Goal: Information Seeking & Learning: Check status

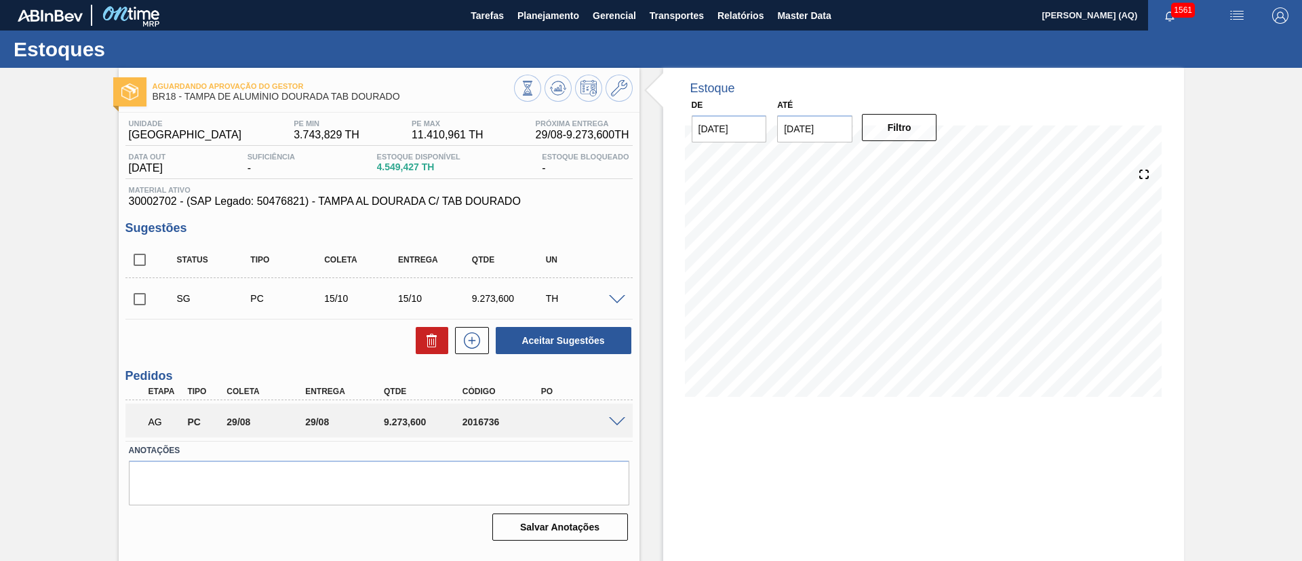
click at [614, 420] on span at bounding box center [617, 422] width 16 height 10
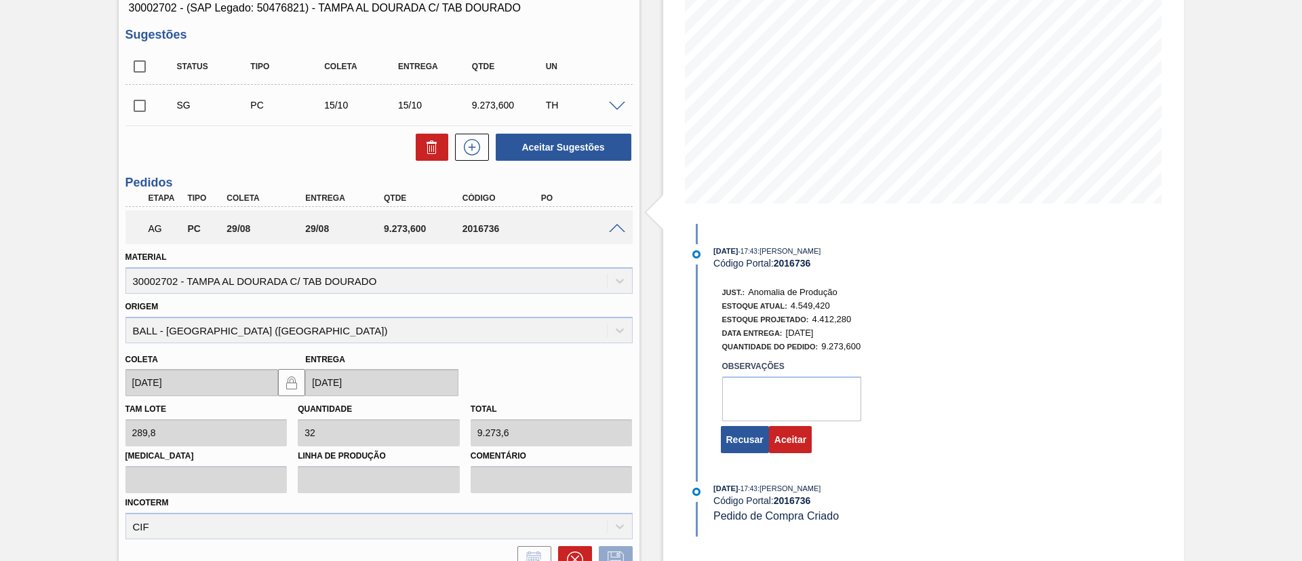
scroll to position [320, 0]
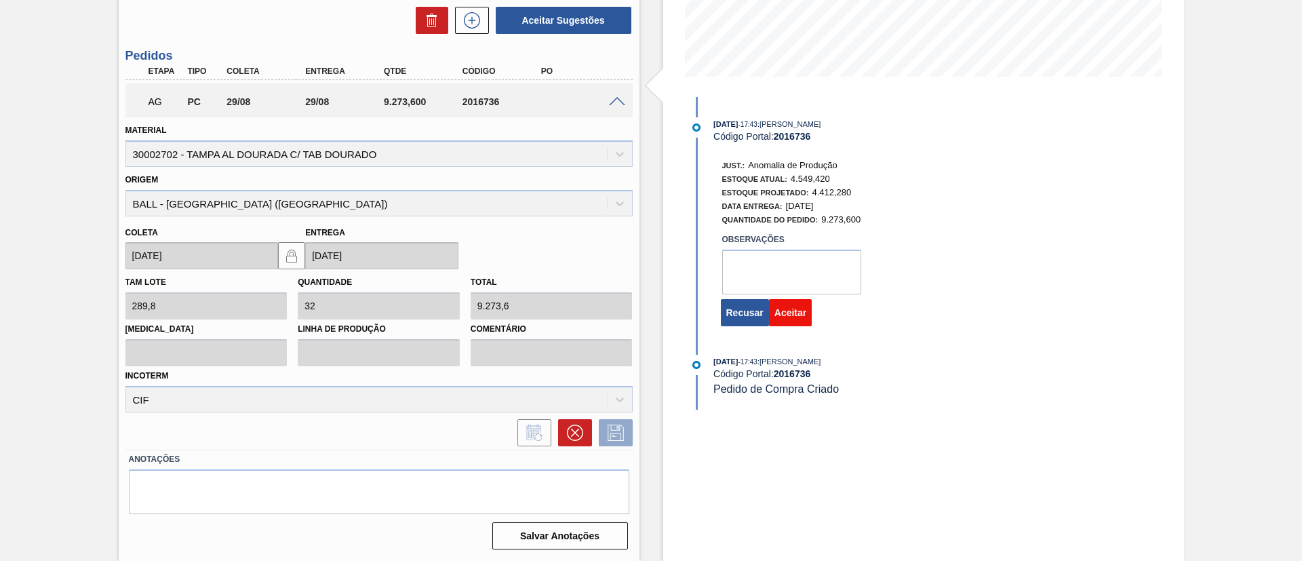
click at [790, 314] on button "Aceitar" at bounding box center [790, 312] width 43 height 27
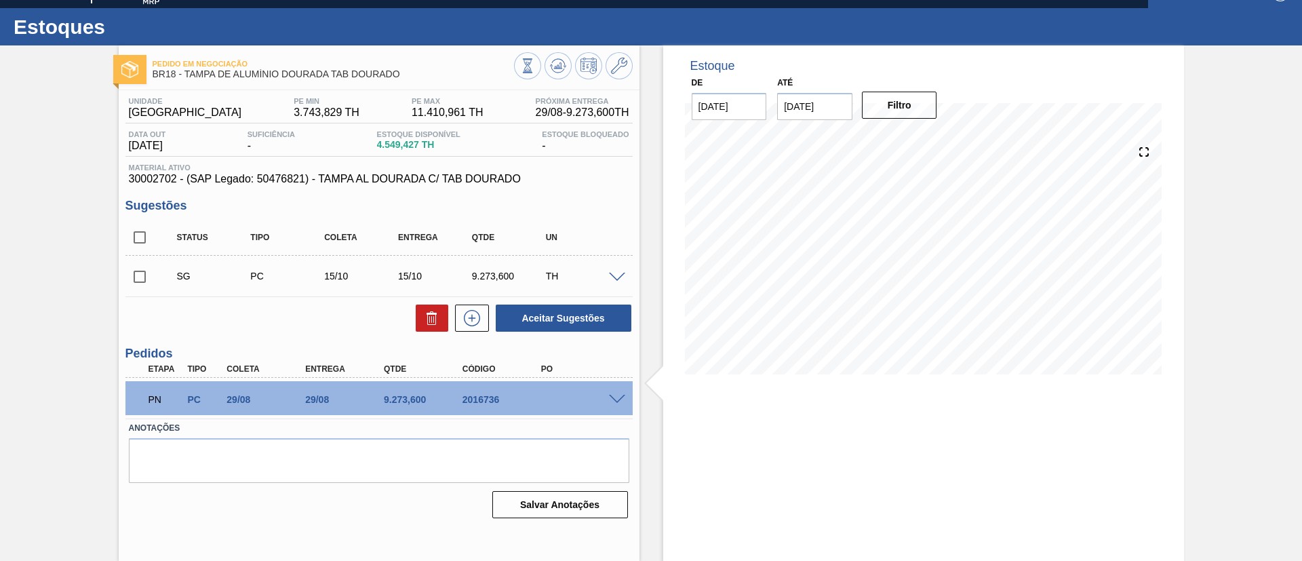
scroll to position [22, 0]
click at [1161, 290] on div "07/09 Projeção de Estoque 10,771.588 [DOMAIN_NAME] 0 Política Objetiva 9,074.05…" at bounding box center [923, 258] width 488 height 271
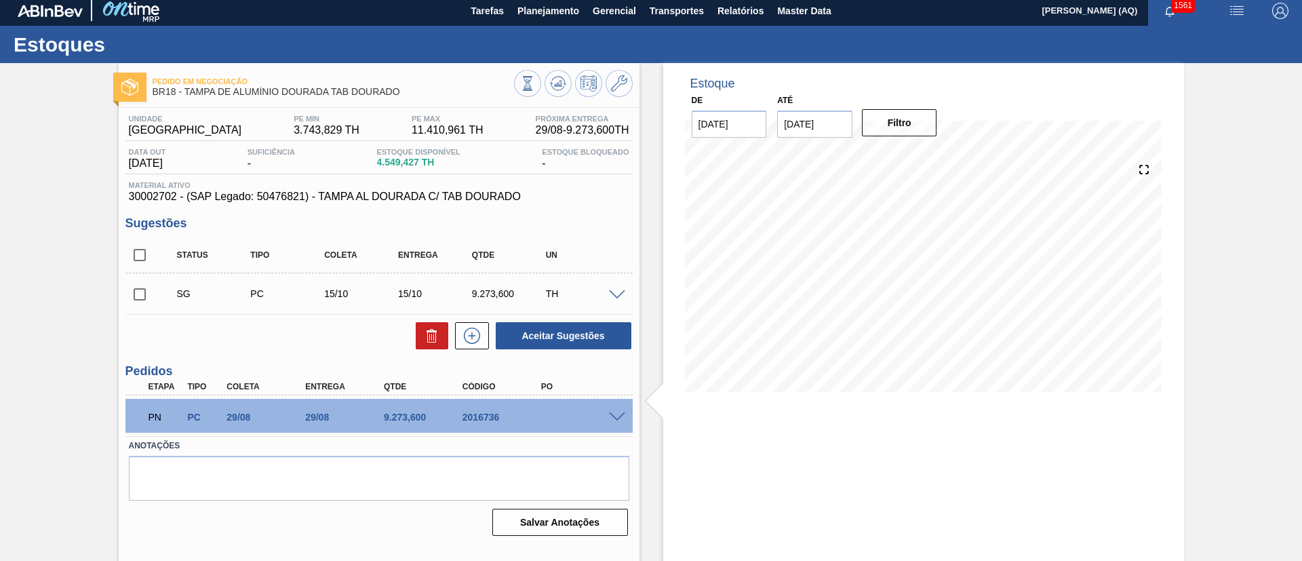
scroll to position [0, 0]
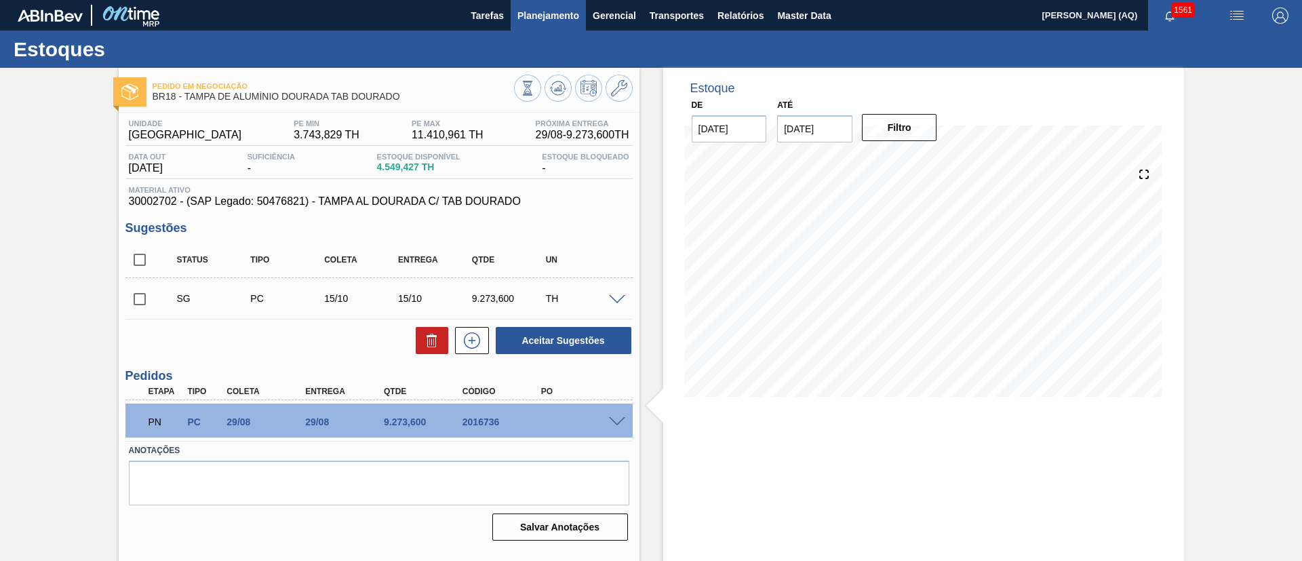
click at [551, 16] on span "Planejamento" at bounding box center [548, 15] width 62 height 16
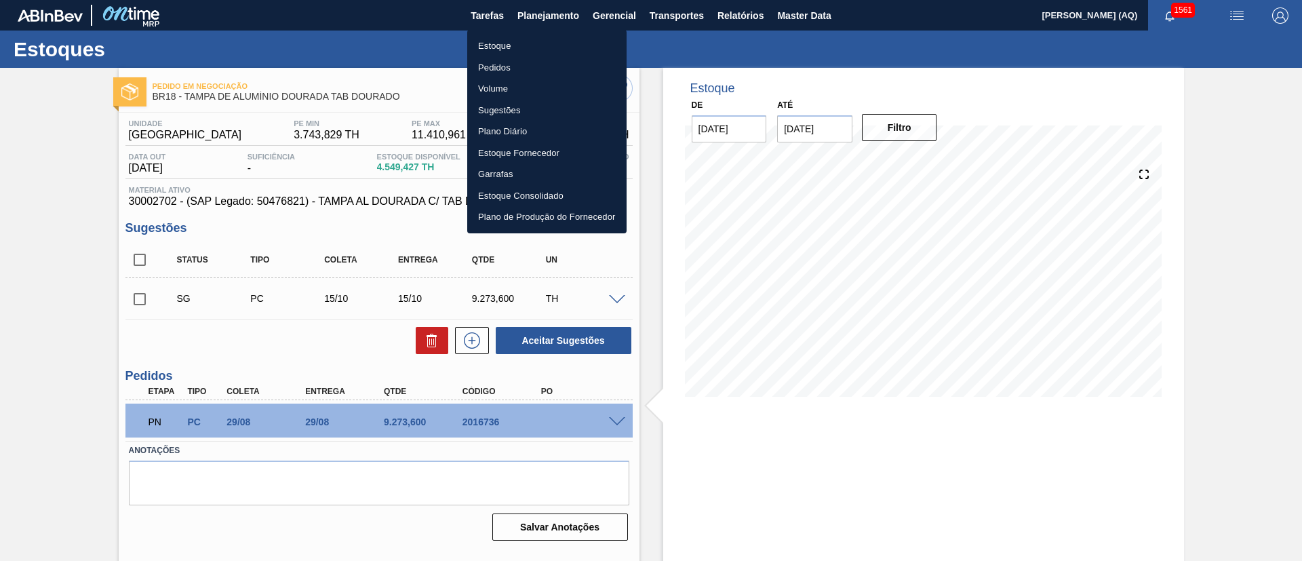
click at [487, 48] on li "Estoque" at bounding box center [546, 46] width 159 height 22
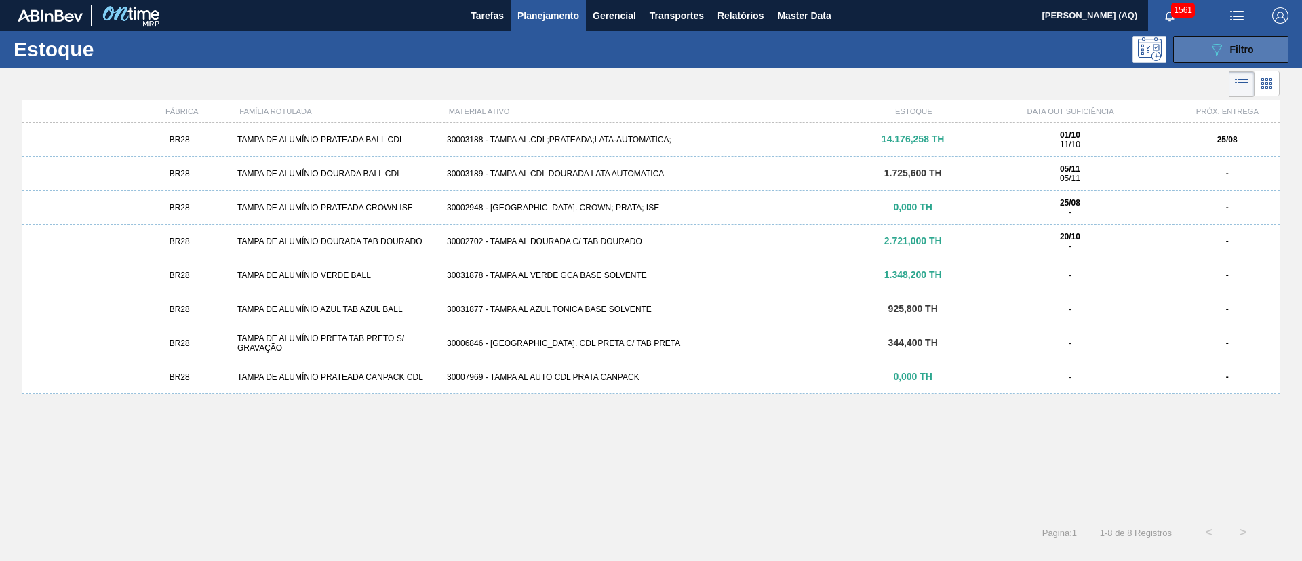
click at [1187, 45] on button "089F7B8B-B2A5-4AFE-B5C0-19BA573D28AC Filtro" at bounding box center [1230, 49] width 115 height 27
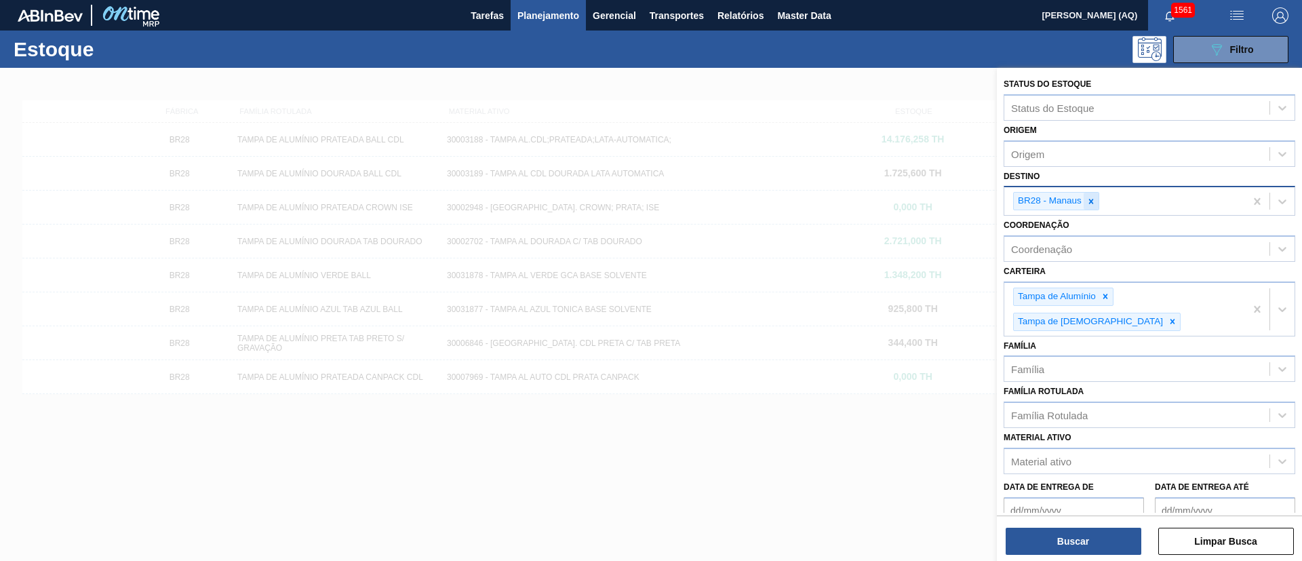
click at [1093, 197] on icon at bounding box center [1090, 201] width 9 height 9
type input "manaus"
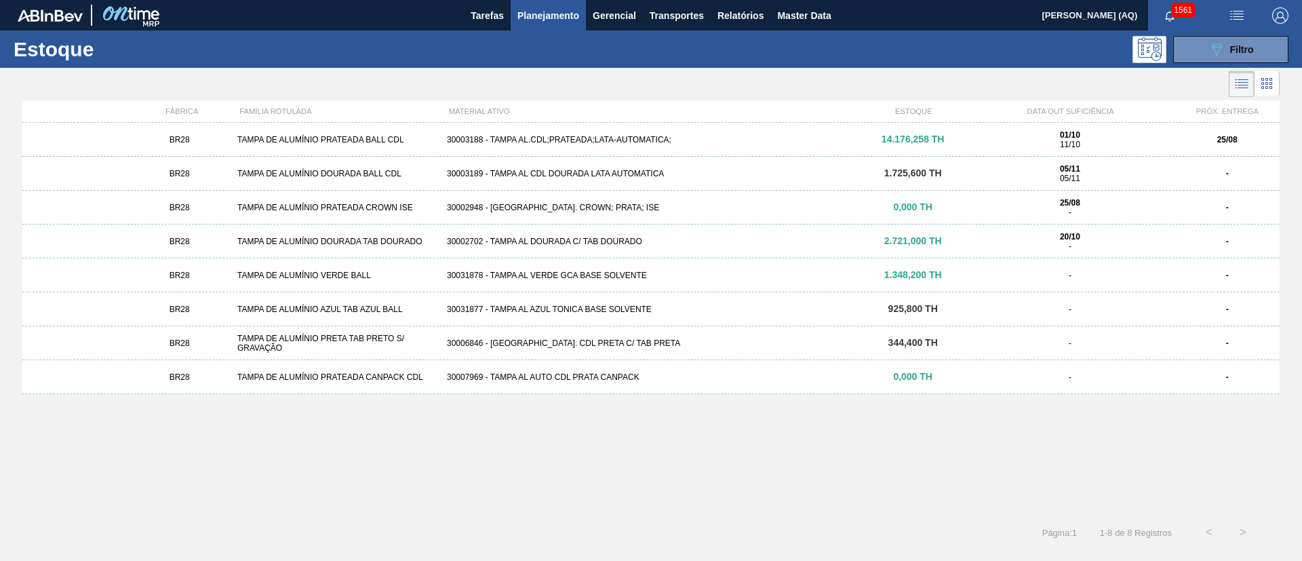
click at [632, 136] on div "30003188 - TAMPA AL.CDL;PRATEADA;LATA-AUTOMATICA;" at bounding box center [650, 139] width 419 height 9
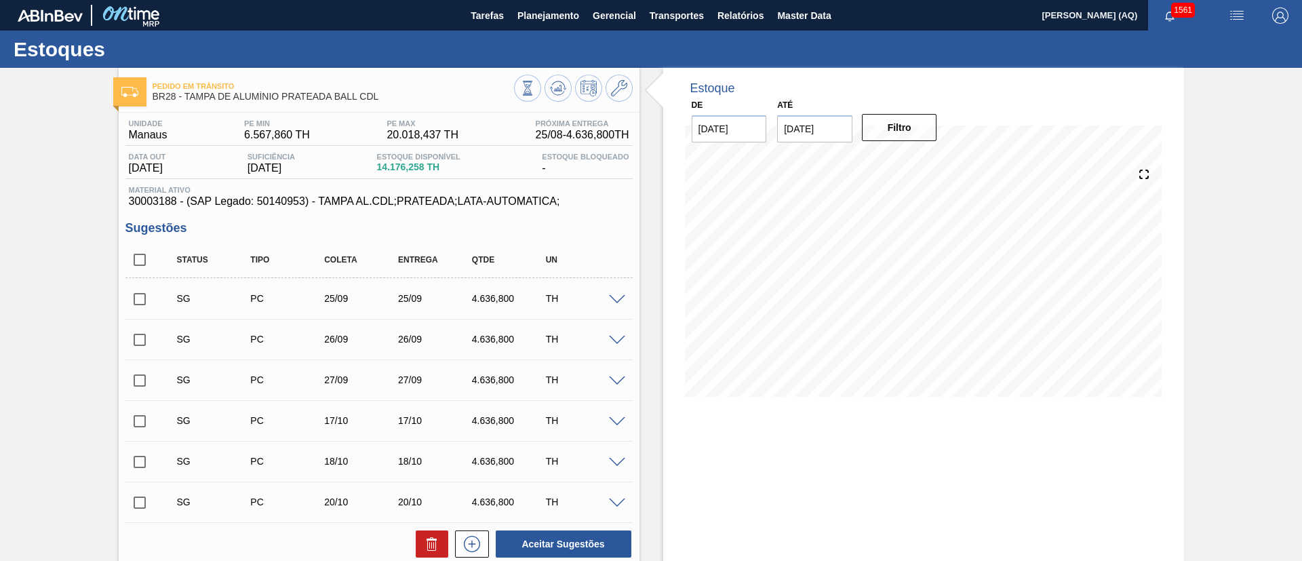
click at [1197, 280] on div "Pedido em Trânsito BR28 - TAMPA DE ALUMÍNIO PRATEADA BALL CDL Unidade Manaus PE…" at bounding box center [651, 473] width 1302 height 810
click at [822, 128] on input "[DATE]" at bounding box center [814, 128] width 75 height 27
click at [791, 271] on div "21" at bounding box center [793, 271] width 18 height 18
type input "[DATE]"
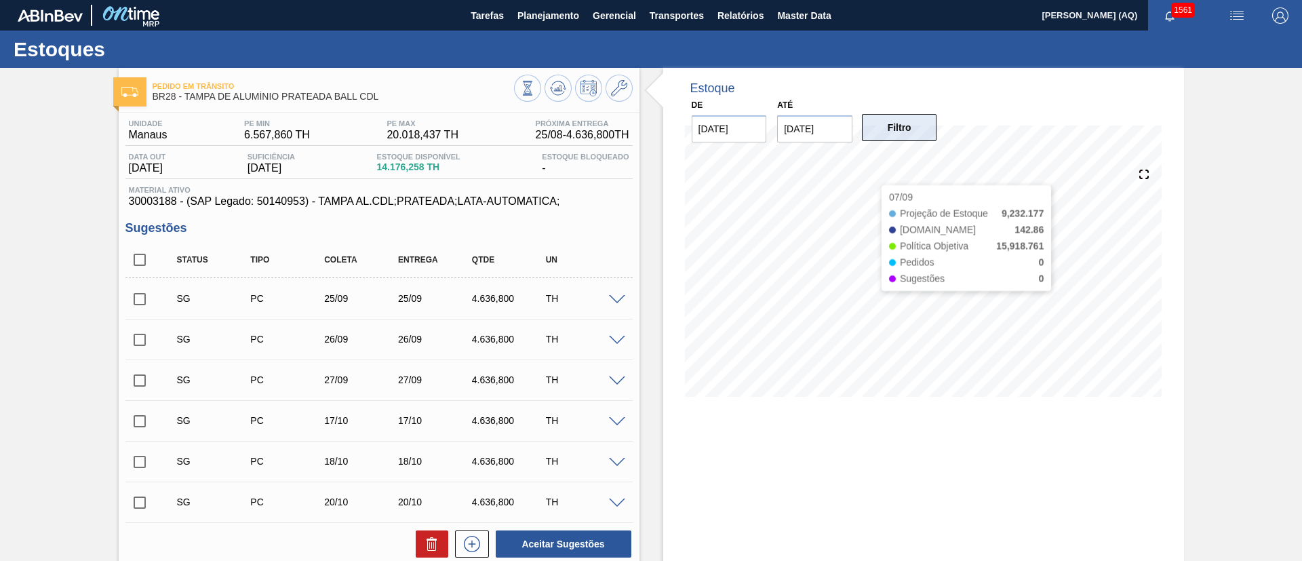
click at [883, 136] on button "Filtro" at bounding box center [899, 127] width 75 height 27
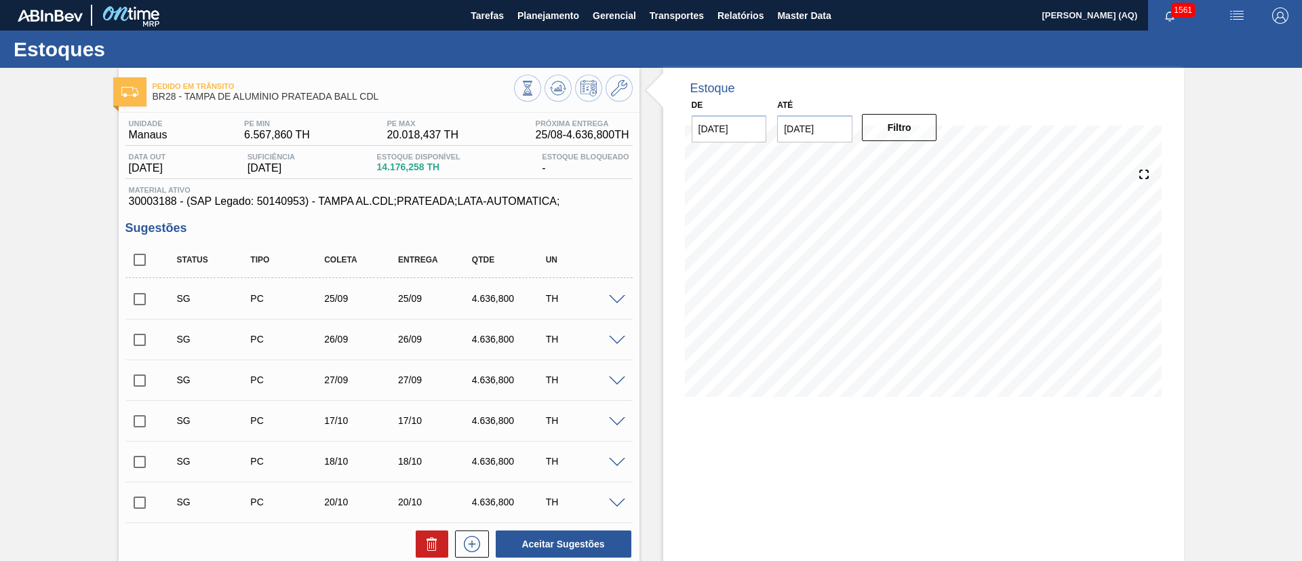
click at [1250, 371] on div "Pedido em Trânsito BR28 - TAMPA DE ALUMÍNIO PRATEADA BALL CDL Unidade Manaus PE…" at bounding box center [651, 473] width 1302 height 810
click at [559, 20] on span "Planejamento" at bounding box center [548, 15] width 62 height 16
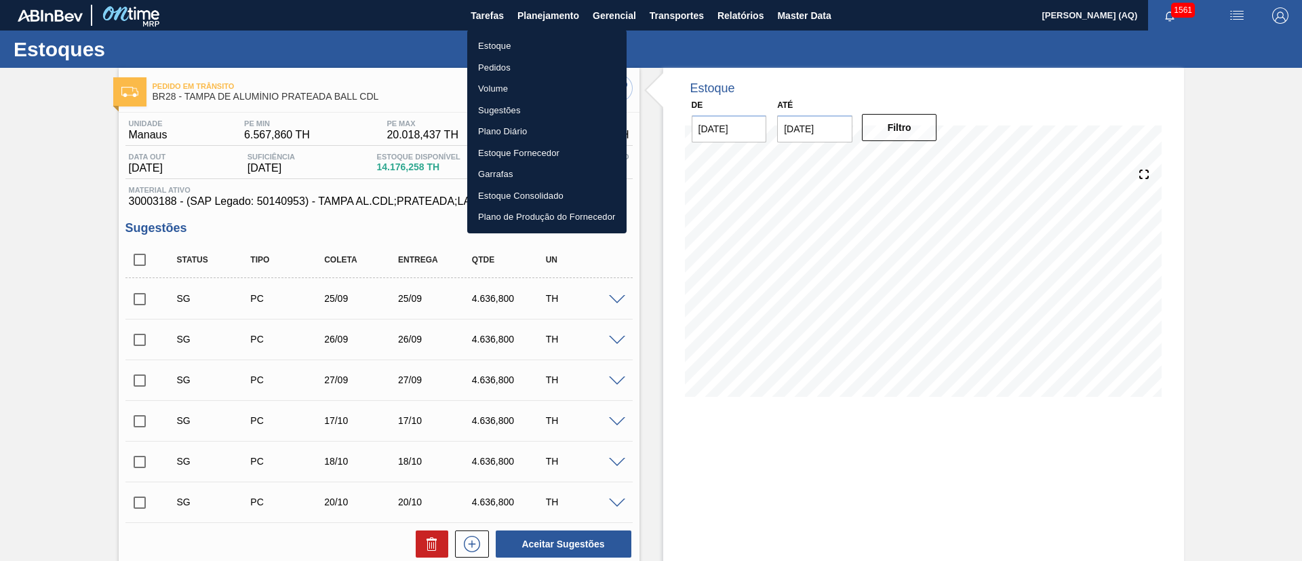
click at [489, 45] on li "Estoque" at bounding box center [546, 46] width 159 height 22
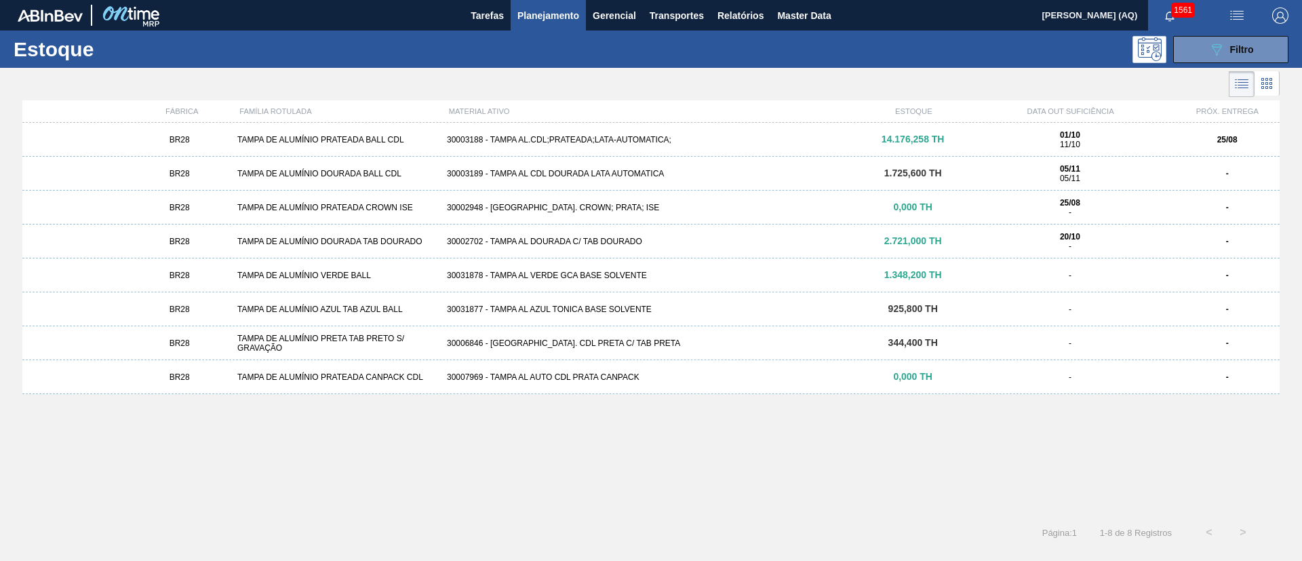
drag, startPoint x: 506, startPoint y: 447, endPoint x: 499, endPoint y: 424, distance: 24.9
click at [507, 447] on div "BR28 TAMPA DE ALUMÍNIO PRATEADA BALL CDL 30003188 - TAMPA AL.CDL;PRATEADA;LATA-…" at bounding box center [650, 315] width 1257 height 384
